Goal: Use online tool/utility

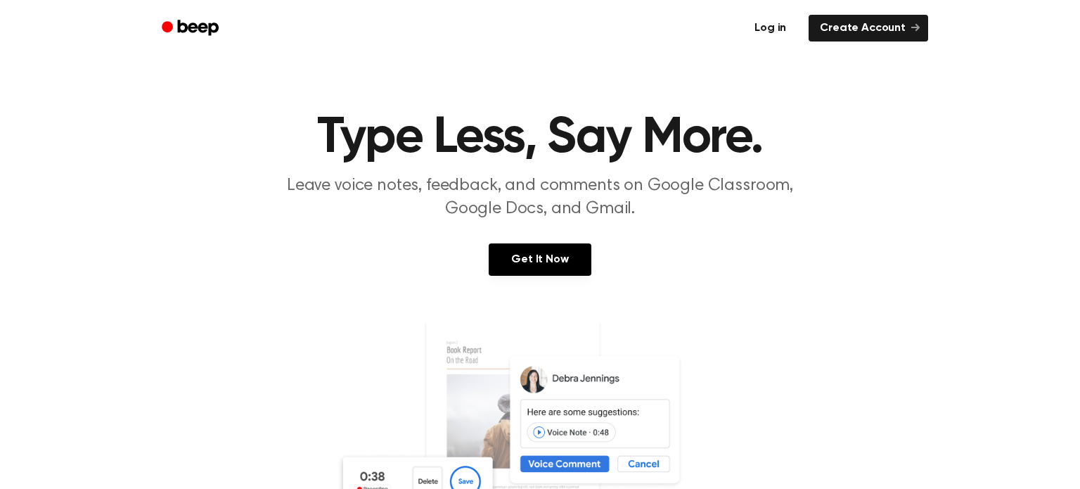
click at [777, 36] on link "Log in" at bounding box center [771, 28] width 60 height 32
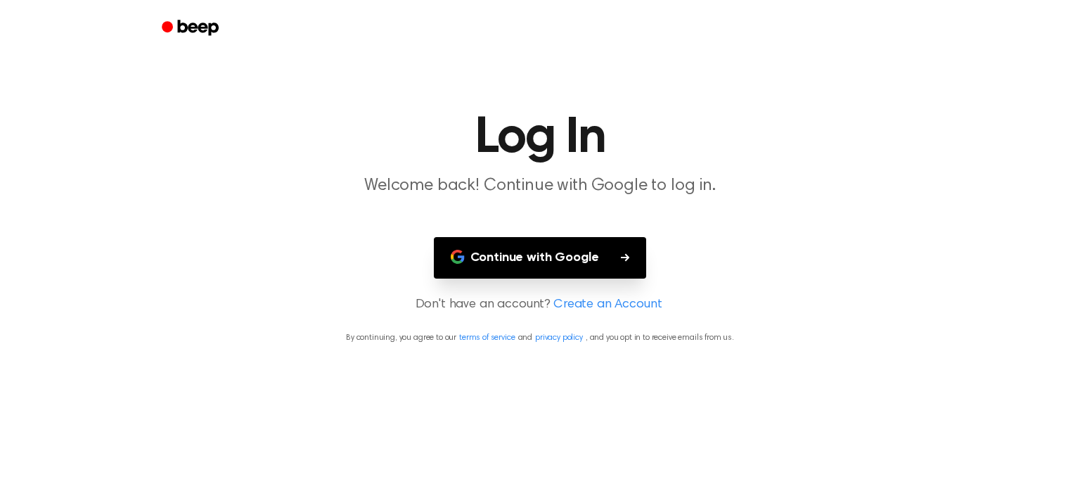
click at [590, 260] on button "Continue with Google" at bounding box center [540, 258] width 213 height 42
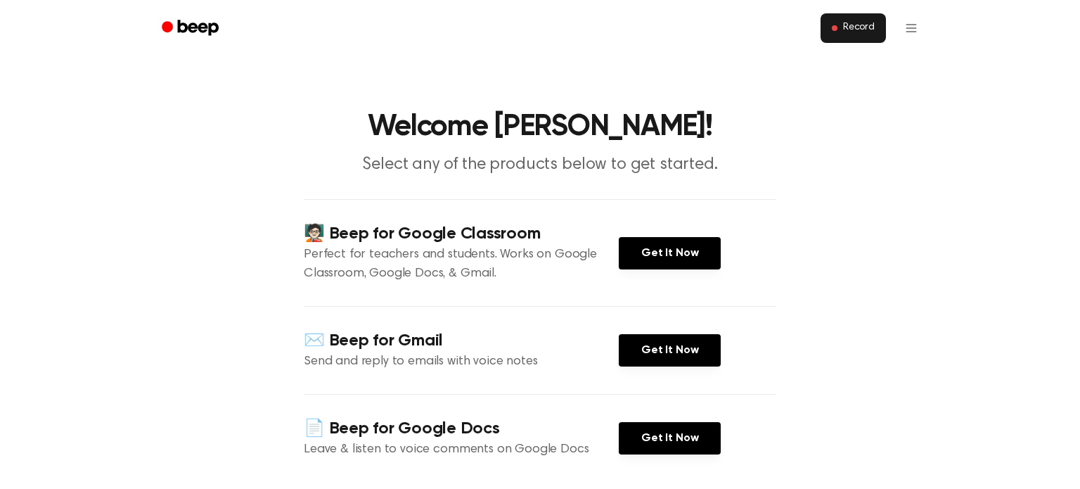
click at [858, 18] on button "Record" at bounding box center [853, 28] width 65 height 30
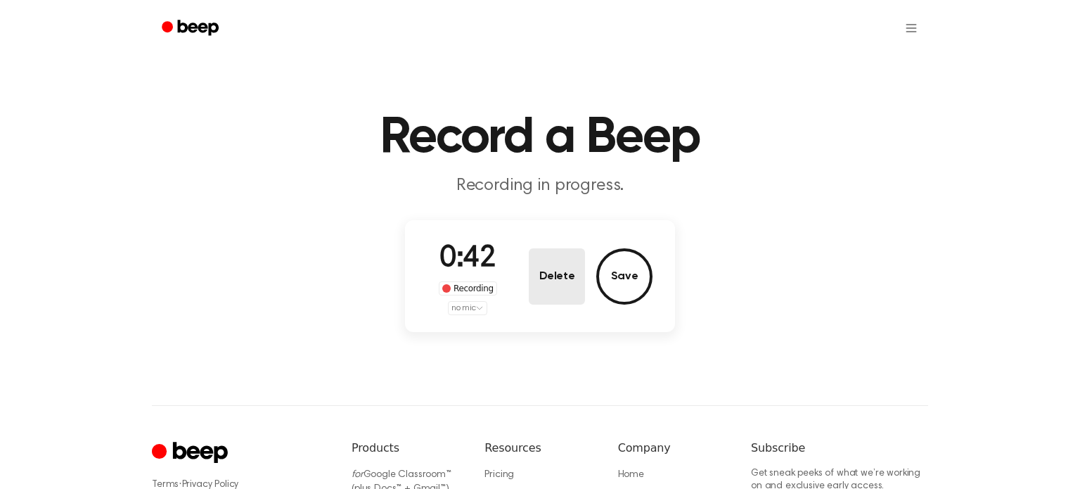
click at [552, 274] on button "Delete" at bounding box center [557, 276] width 56 height 56
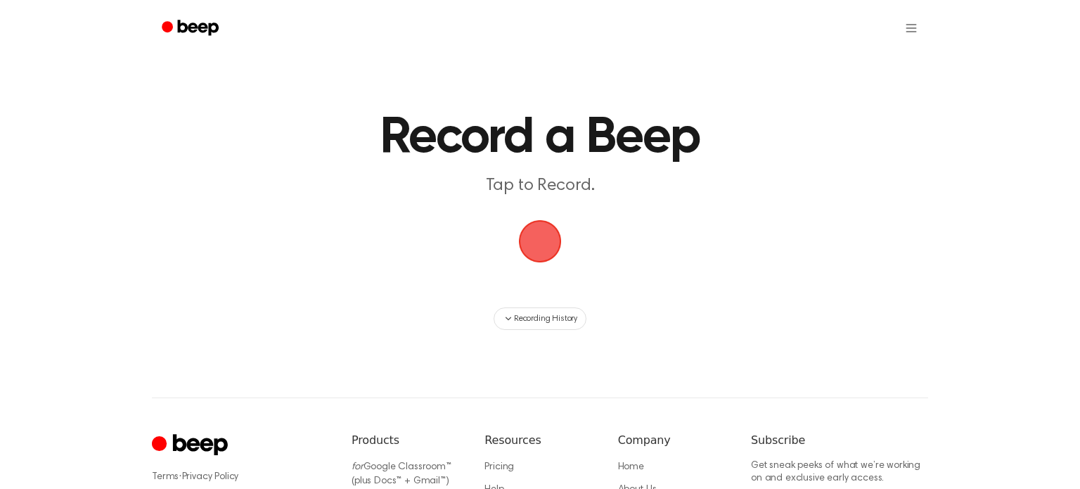
click at [554, 234] on span "button" at bounding box center [540, 241] width 69 height 69
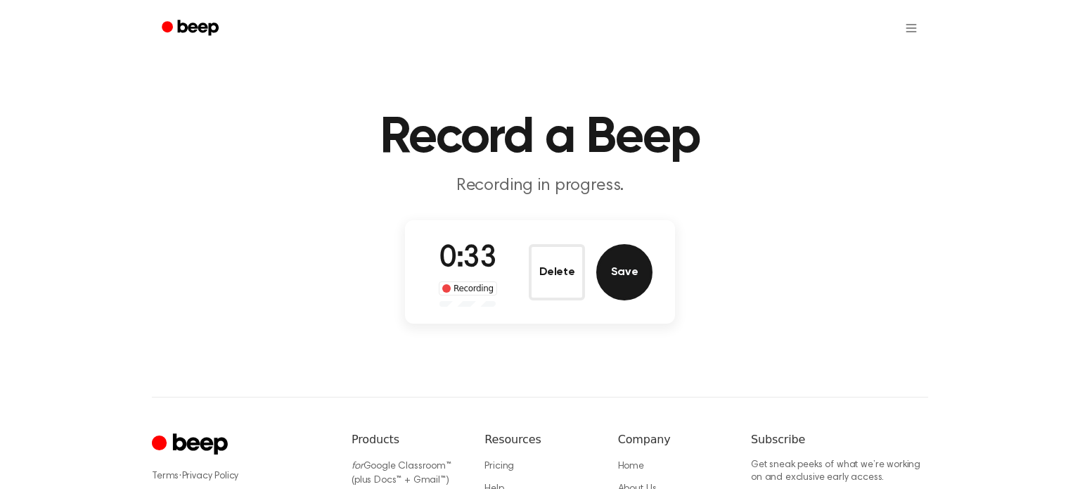
click at [616, 275] on button "Save" at bounding box center [625, 272] width 56 height 56
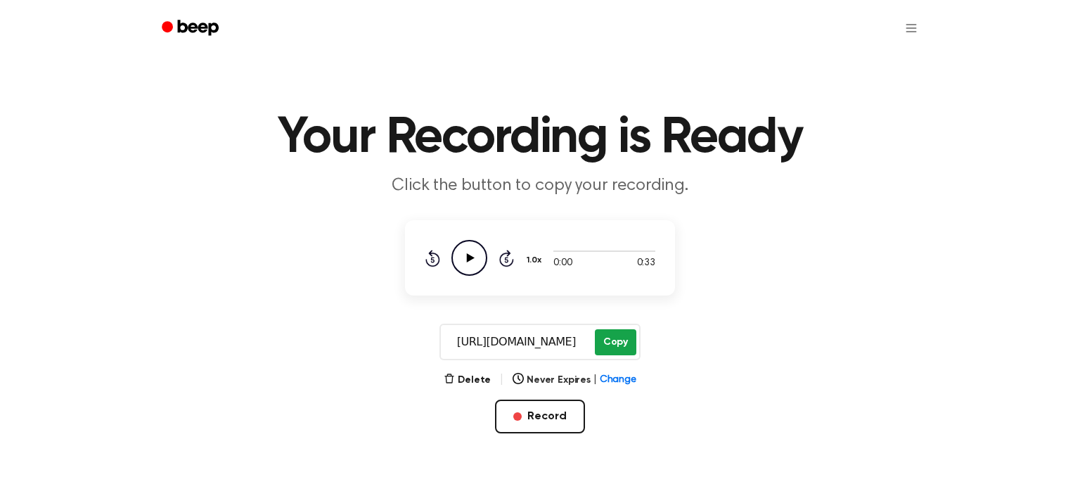
click at [611, 340] on button "Copy" at bounding box center [616, 342] width 42 height 26
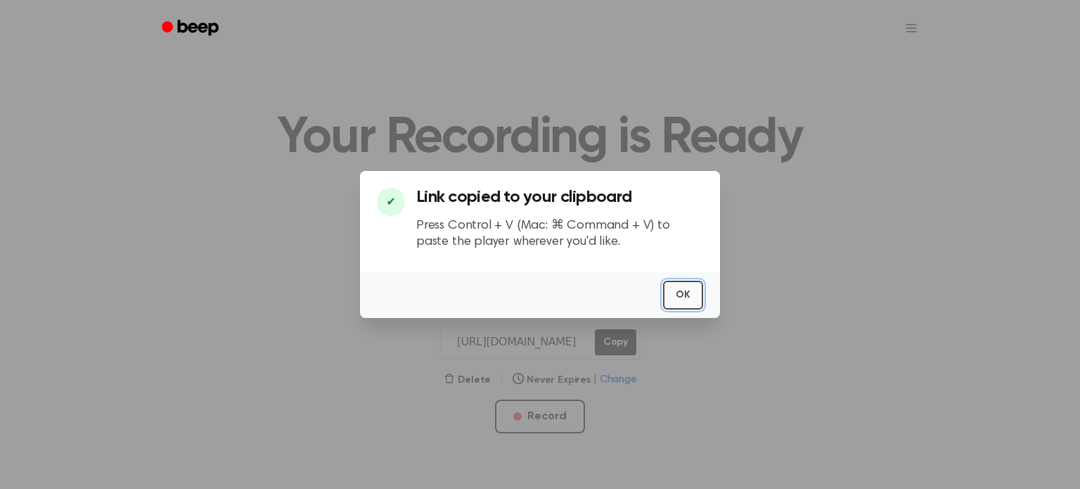
click at [691, 302] on button "OK" at bounding box center [683, 295] width 40 height 29
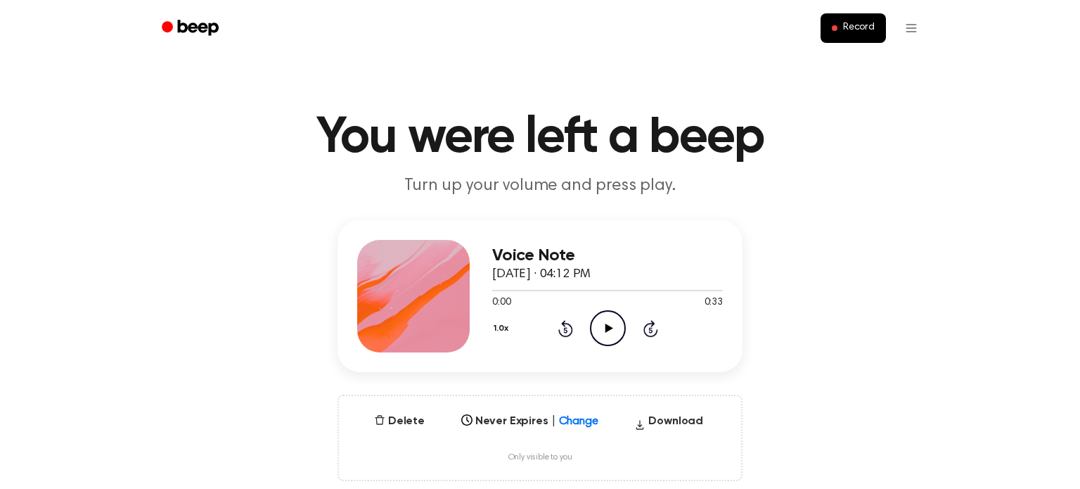
click at [606, 328] on icon at bounding box center [609, 328] width 8 height 9
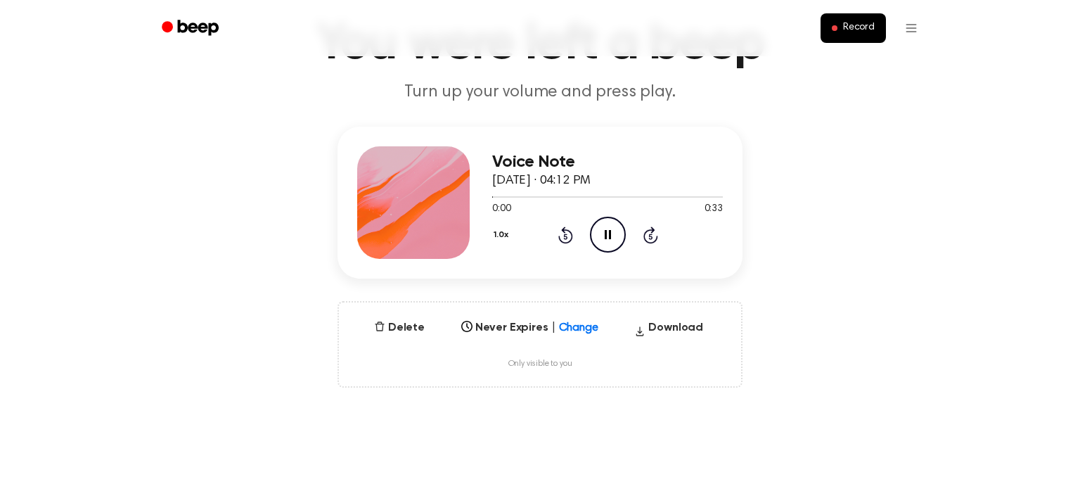
scroll to position [115, 0]
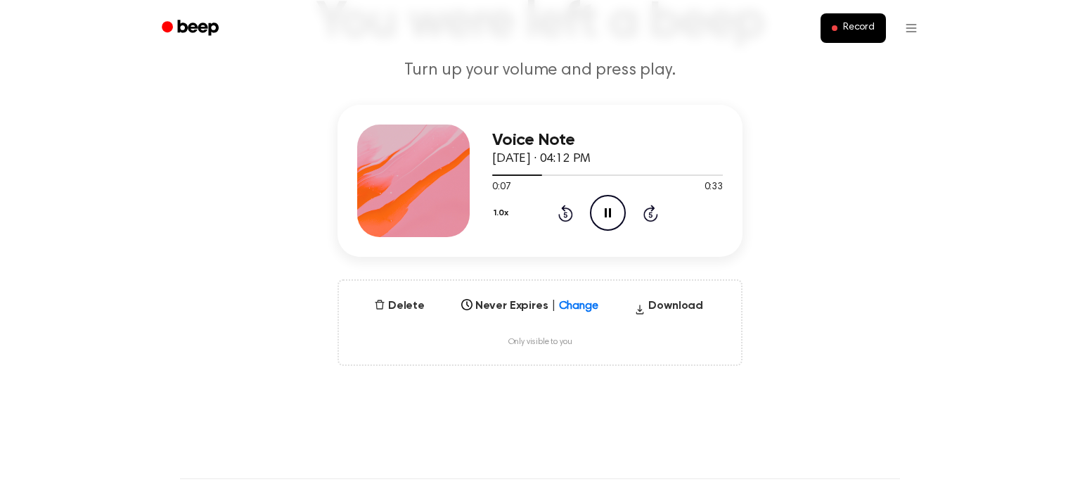
click at [615, 216] on icon "Pause Audio" at bounding box center [608, 213] width 36 height 36
drag, startPoint x: 547, startPoint y: 174, endPoint x: 480, endPoint y: 170, distance: 67.0
click at [480, 170] on div "Voice Note [DATE] · 04:12 PM 0:07 0:33 Your browser does not support the [objec…" at bounding box center [540, 181] width 405 height 152
click at [498, 172] on div at bounding box center [607, 174] width 231 height 11
click at [592, 215] on icon "Play Audio" at bounding box center [608, 213] width 36 height 36
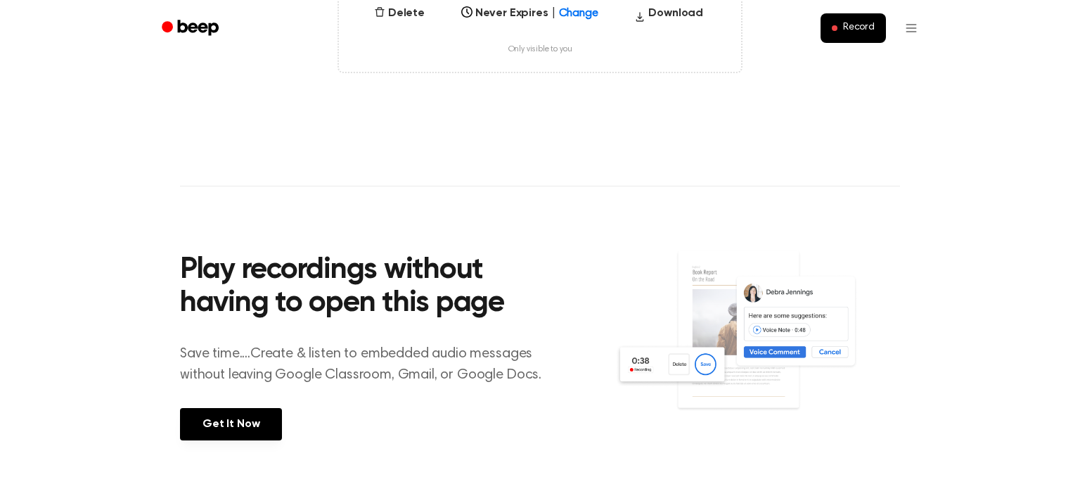
scroll to position [0, 0]
